Goal: Task Accomplishment & Management: Manage account settings

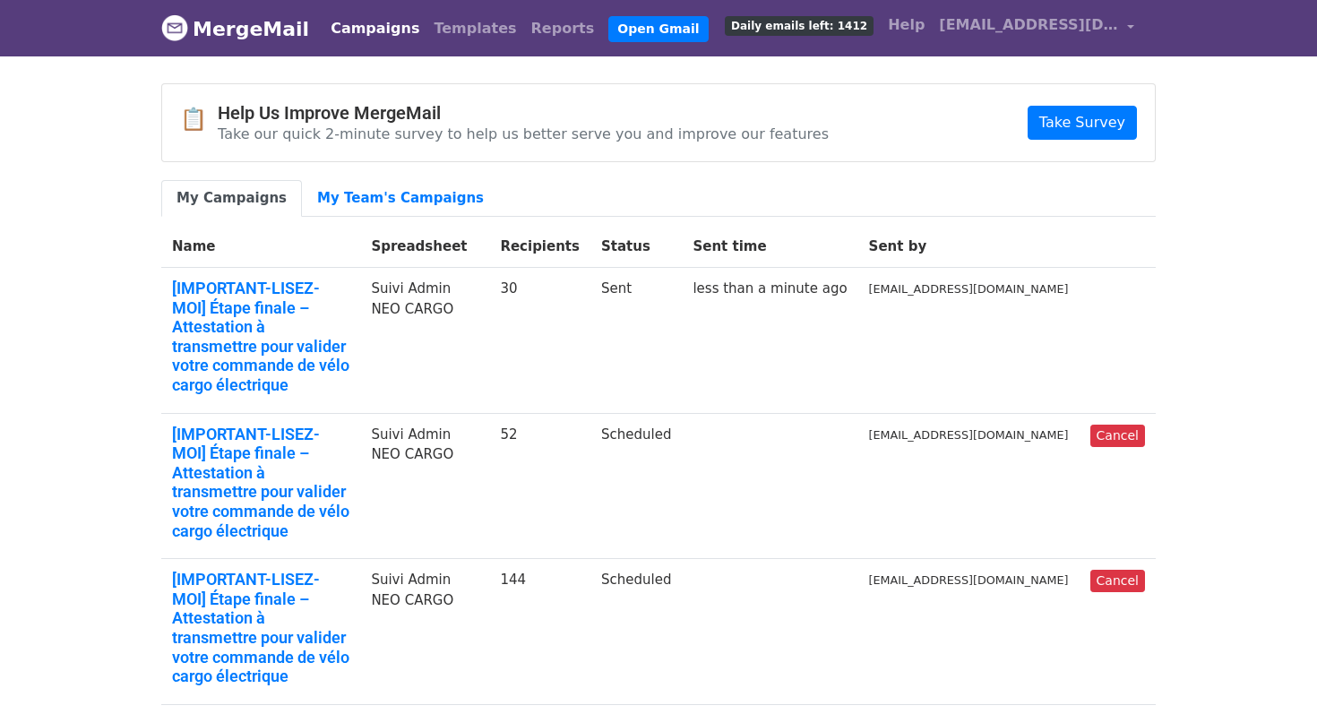
click at [364, 35] on link "Campaigns" at bounding box center [375, 29] width 103 height 36
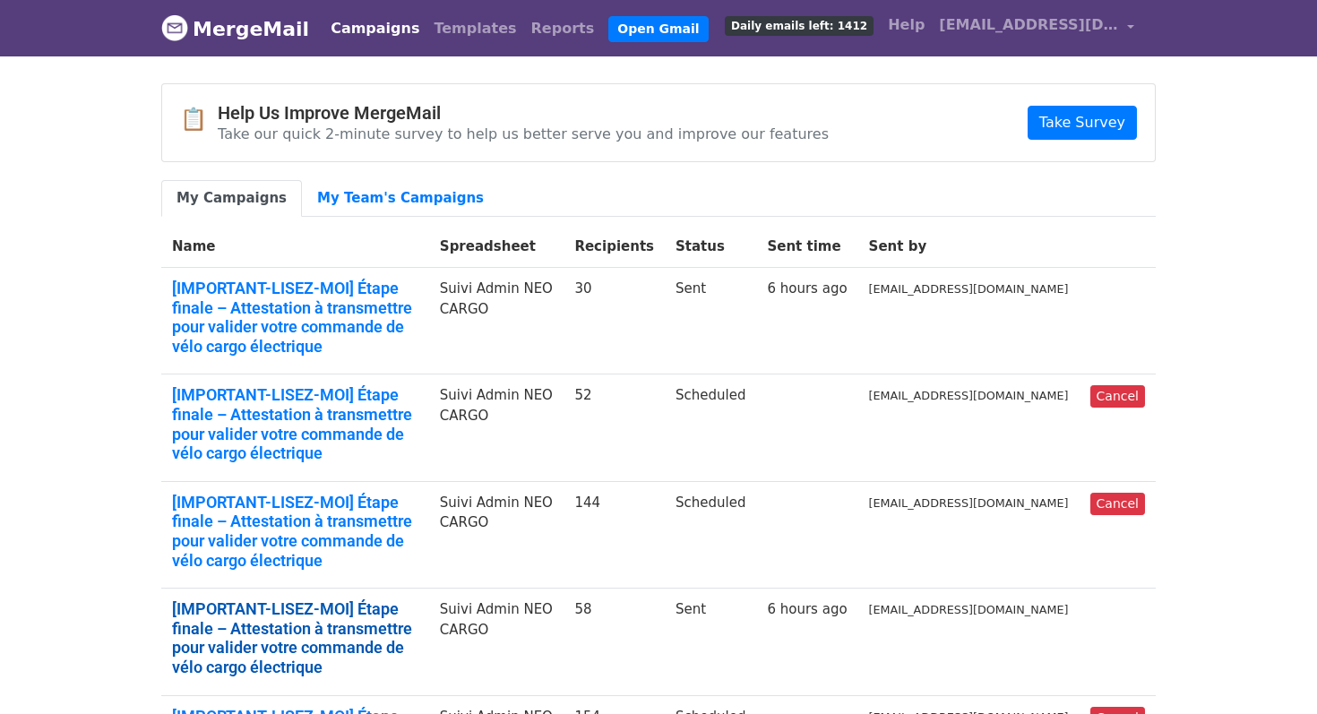
click at [352, 600] on link "[IMPORTANT-LISEZ-MOI] Étape finale – Attestation à transmettre pour valider vot…" at bounding box center [295, 638] width 246 height 77
